Goal: Task Accomplishment & Management: Use online tool/utility

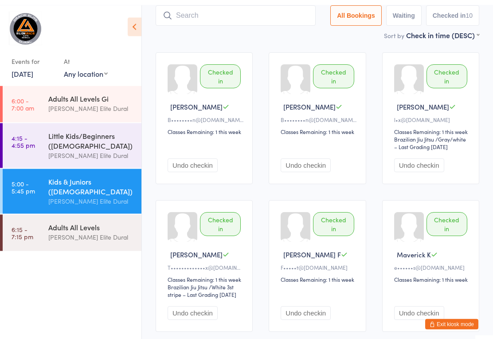
scroll to position [52, 0]
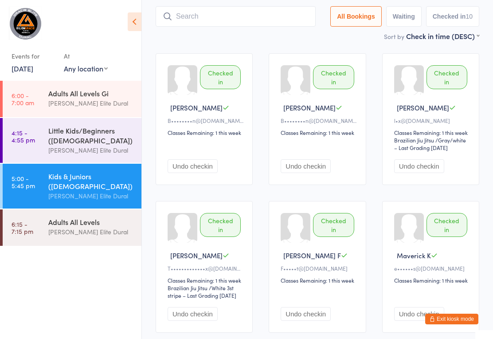
click at [48, 148] on link "4:15 - 4:55 pm Little Kids/Beginners (3-6 Years Old) Gracie Elite Dural" at bounding box center [72, 140] width 139 height 45
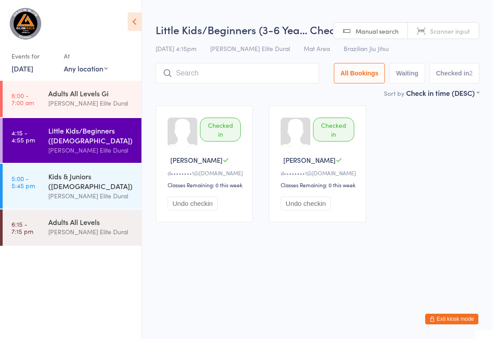
click at [51, 189] on div "Kids & Juniors ([DEMOGRAPHIC_DATA])" at bounding box center [91, 181] width 86 height 20
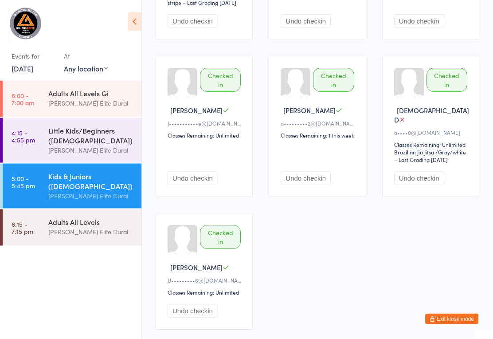
scroll to position [407, 0]
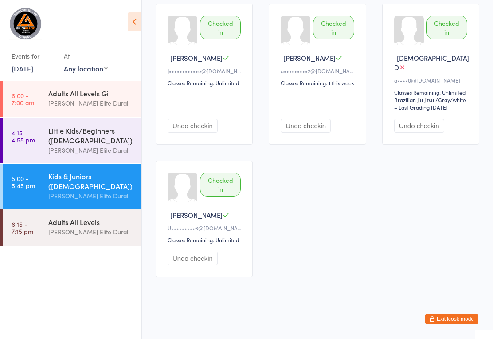
click at [54, 227] on div "Adults All Levels" at bounding box center [91, 222] width 86 height 10
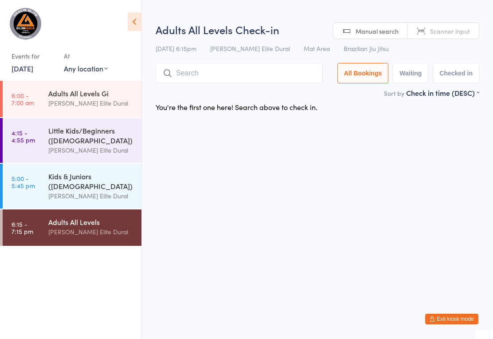
click at [285, 66] on input "search" at bounding box center [239, 73] width 167 height 20
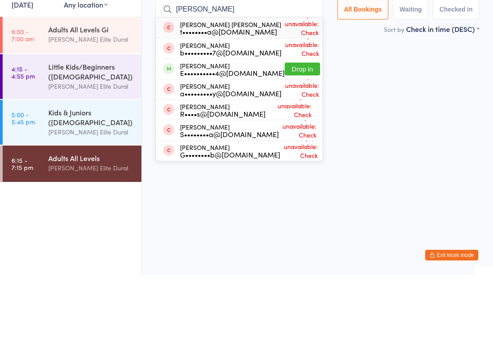
type input "Etha"
click at [294, 126] on button "Drop in" at bounding box center [302, 132] width 35 height 13
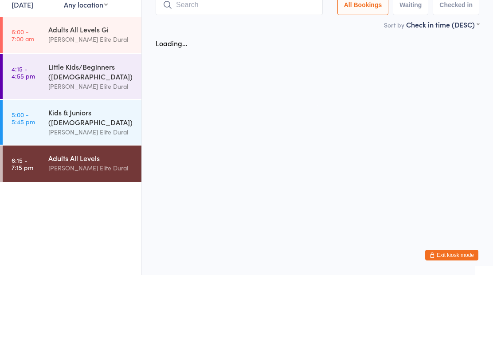
click at [282, 59] on input "search" at bounding box center [239, 69] width 167 height 20
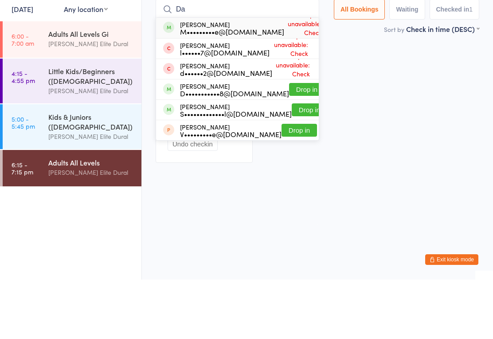
type input "D"
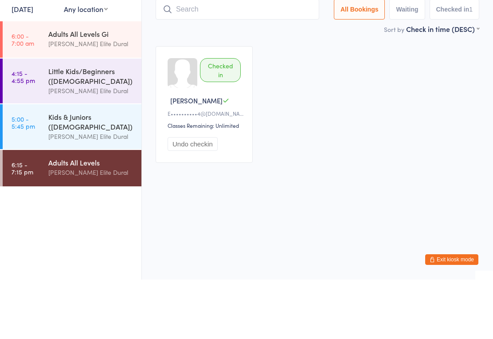
click at [114, 191] on div "[PERSON_NAME] Elite Dural" at bounding box center [91, 196] width 86 height 10
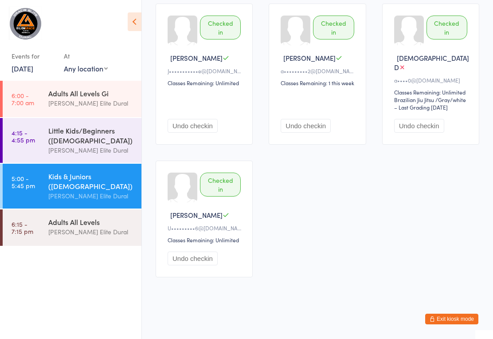
scroll to position [407, 0]
click at [455, 324] on button "Exit kiosk mode" at bounding box center [452, 319] width 53 height 11
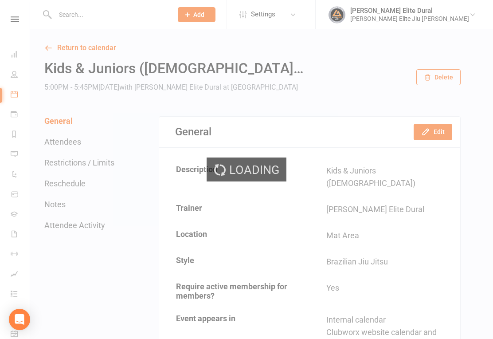
click at [150, 15] on div "Loading" at bounding box center [246, 169] width 493 height 339
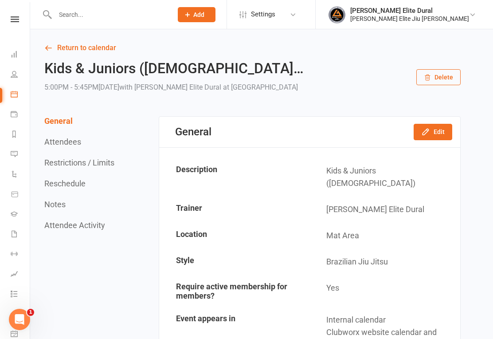
click at [113, 12] on input "text" at bounding box center [109, 14] width 114 height 12
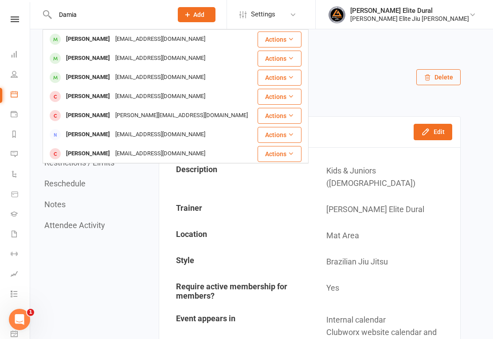
type input "Damia"
click at [172, 40] on div "Mr.aminogue@gmail.com" at bounding box center [160, 39] width 95 height 13
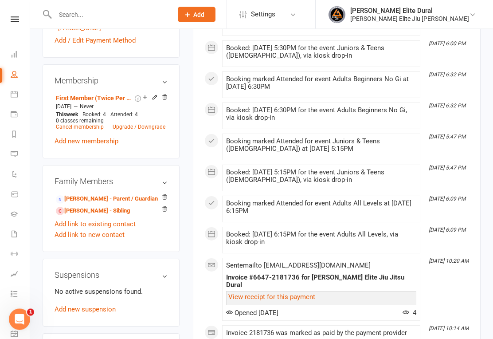
scroll to position [335, 0]
click at [146, 100] on icon at bounding box center [145, 97] width 6 height 6
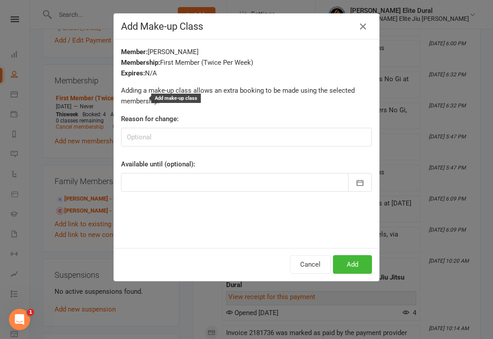
click at [366, 24] on icon "button" at bounding box center [363, 26] width 11 height 11
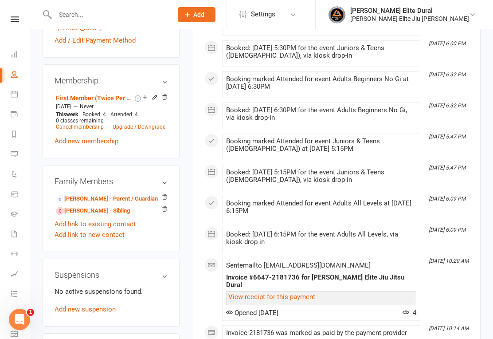
click at [157, 118] on li "First Member (Twice Per Week) Aug 10 2022 — Never This week Booked: 4 Attended:…" at bounding box center [111, 112] width 114 height 40
click at [154, 100] on icon at bounding box center [155, 97] width 6 height 6
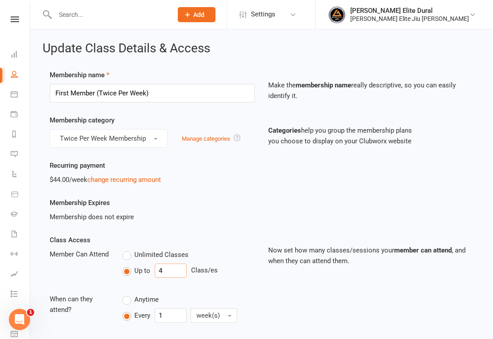
click at [177, 274] on input "4" at bounding box center [171, 271] width 32 height 14
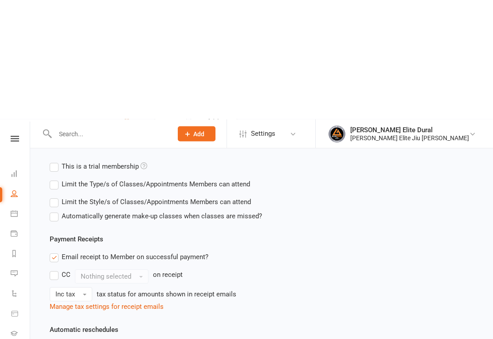
scroll to position [375, 0]
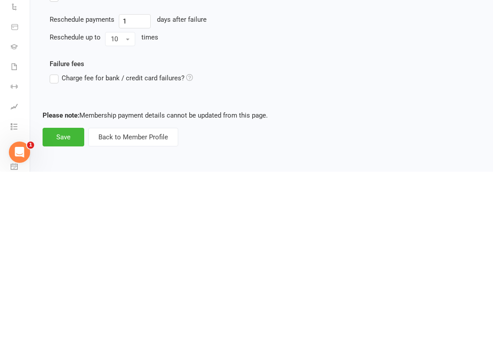
type input "5"
click at [67, 295] on button "Save" at bounding box center [64, 304] width 42 height 19
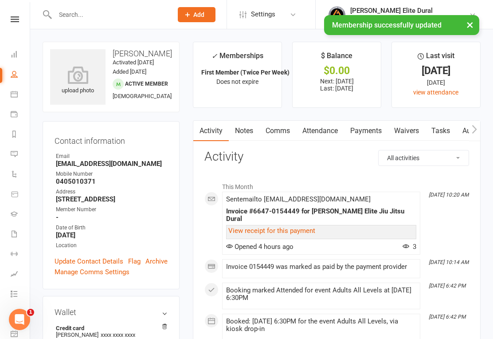
click at [20, 51] on link "Dashboard" at bounding box center [21, 55] width 20 height 20
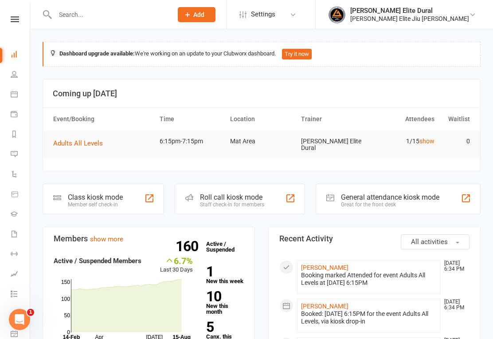
click at [106, 187] on div "Class kiosk mode Member self check-in" at bounding box center [104, 199] width 122 height 31
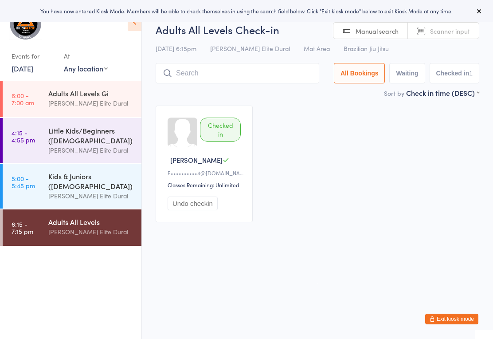
click at [246, 69] on input "search" at bounding box center [238, 73] width 164 height 20
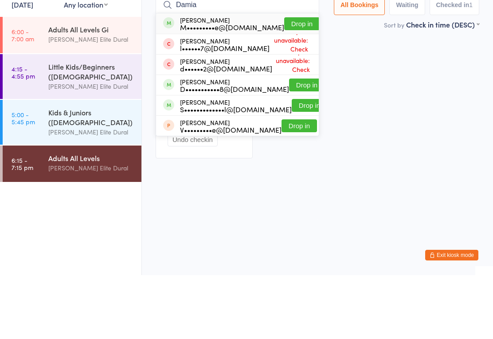
type input "Damia"
click at [299, 81] on button "Drop in" at bounding box center [301, 87] width 35 height 13
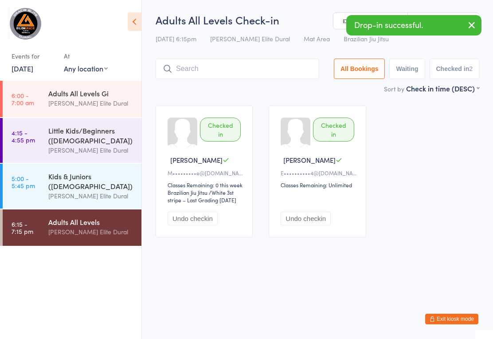
click at [31, 72] on link "[DATE]" at bounding box center [23, 68] width 22 height 10
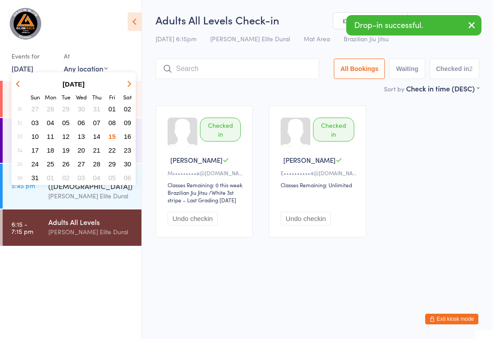
click at [128, 137] on span "16" at bounding box center [128, 137] width 8 height 8
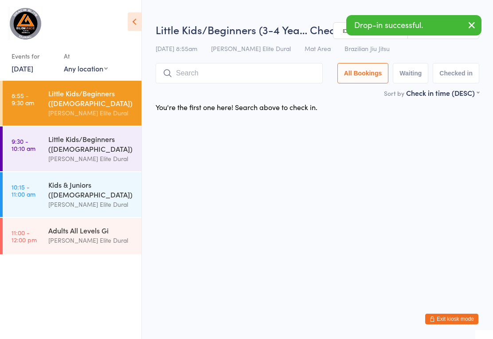
click at [38, 147] on link "9:30 - 10:10 am Little Kids/Beginners ([DEMOGRAPHIC_DATA]) [PERSON_NAME] Elite …" at bounding box center [72, 148] width 139 height 45
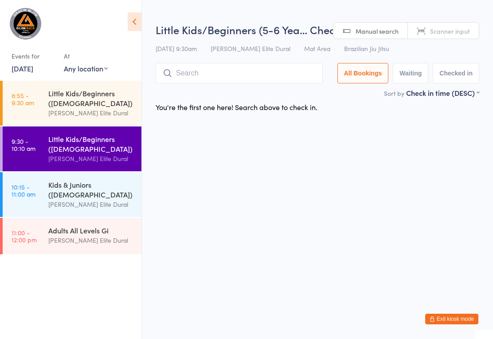
click at [43, 197] on link "10:15 - 11:00 am Kids & Juniors ([DEMOGRAPHIC_DATA]) [PERSON_NAME] Elite Dural" at bounding box center [72, 194] width 139 height 45
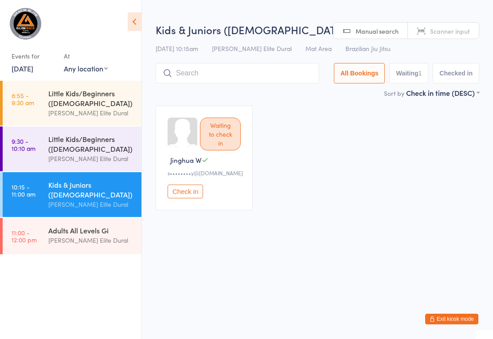
click at [48, 237] on link "11:00 - 12:00 pm Adults All Levels Gi [PERSON_NAME] Elite Dural" at bounding box center [72, 236] width 139 height 36
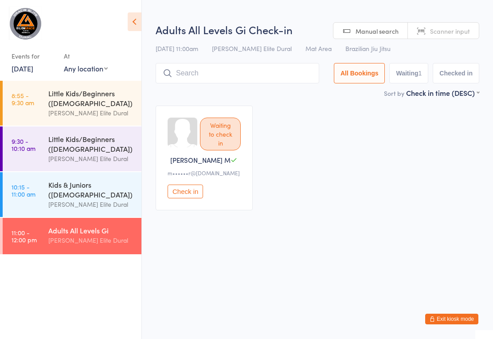
click at [42, 103] on link "8:55 - 9:30 am Little Kids/Beginners ([DEMOGRAPHIC_DATA]) [PERSON_NAME] Elite D…" at bounding box center [72, 103] width 139 height 45
